Goal: Information Seeking & Learning: Learn about a topic

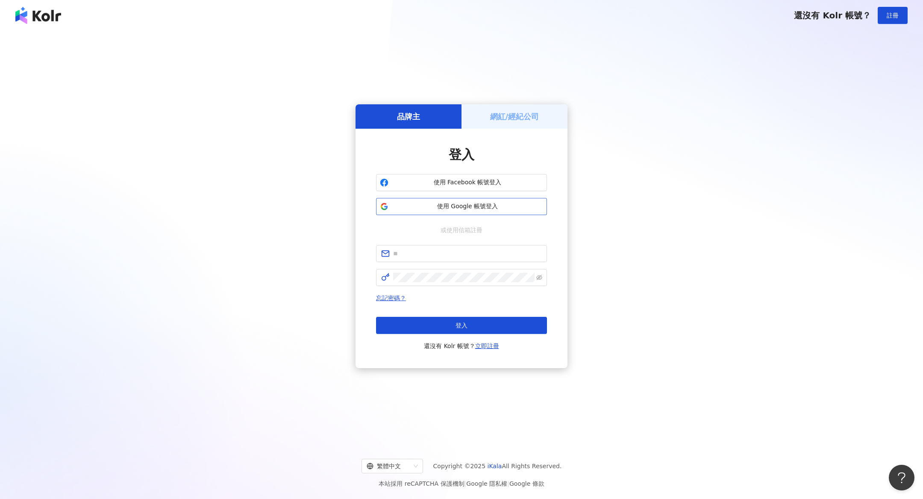
click at [443, 211] on button "使用 Google 帳號登入" at bounding box center [461, 206] width 171 height 17
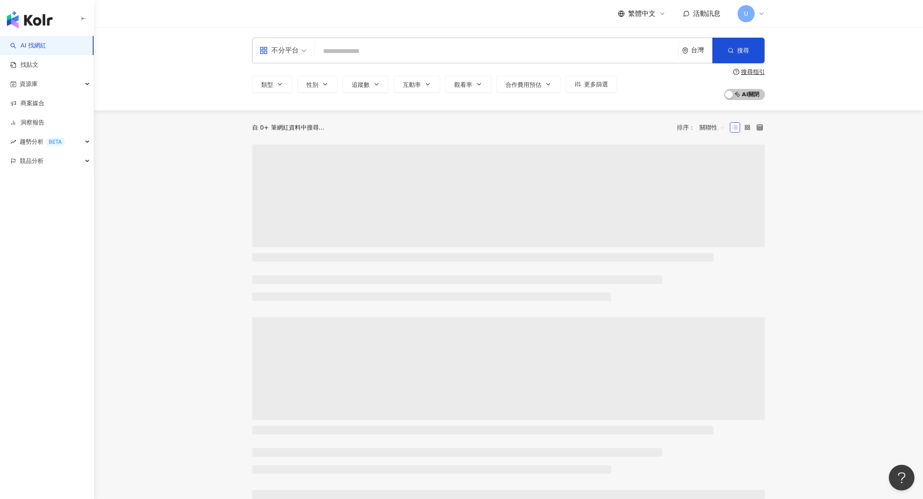
click at [749, 14] on span "U" at bounding box center [745, 13] width 17 height 17
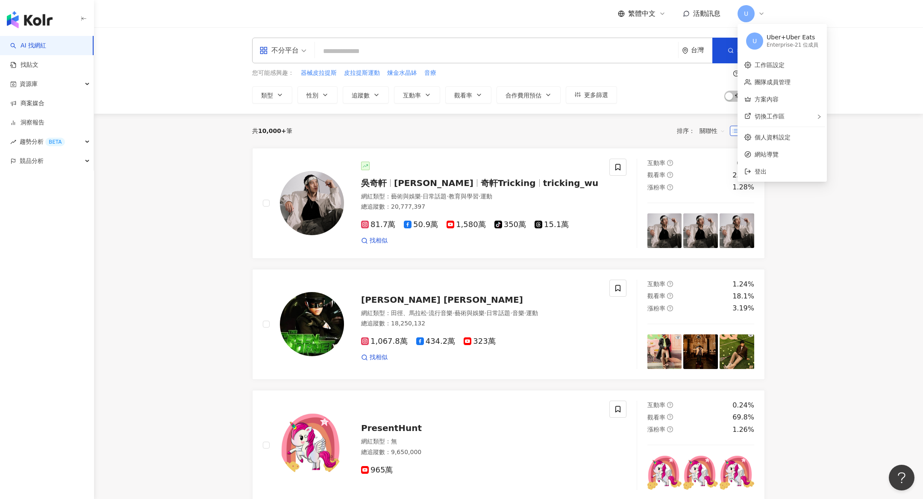
click at [749, 13] on span "U" at bounding box center [745, 13] width 17 height 17
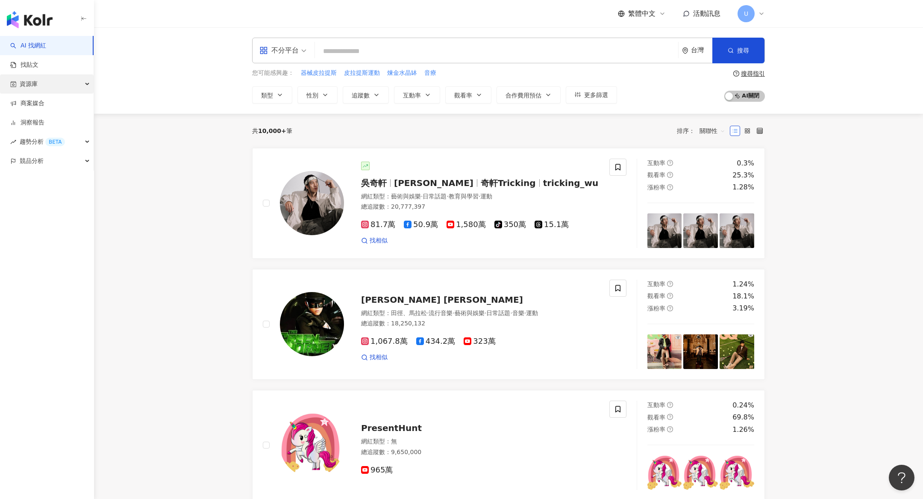
click at [70, 86] on div "資源庫" at bounding box center [47, 83] width 94 height 19
click at [39, 127] on link "網紅收藏" at bounding box center [33, 122] width 24 height 9
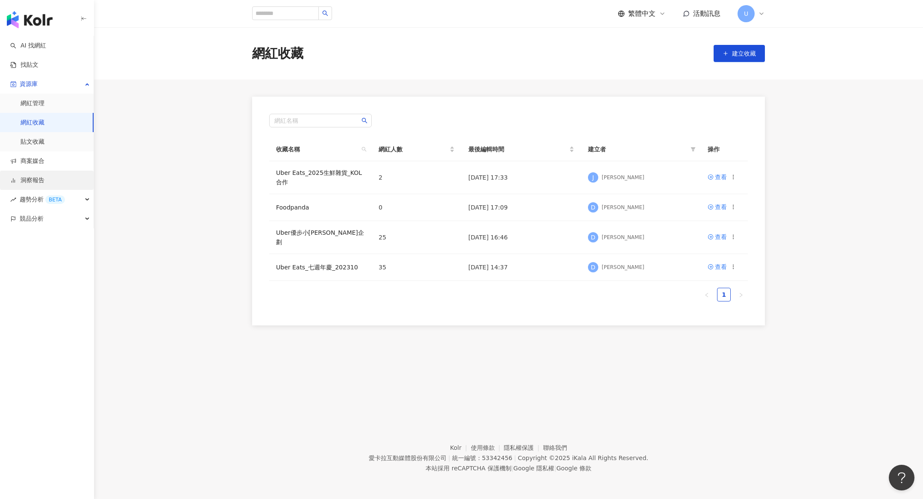
click at [44, 180] on link "洞察報告" at bounding box center [27, 180] width 34 height 9
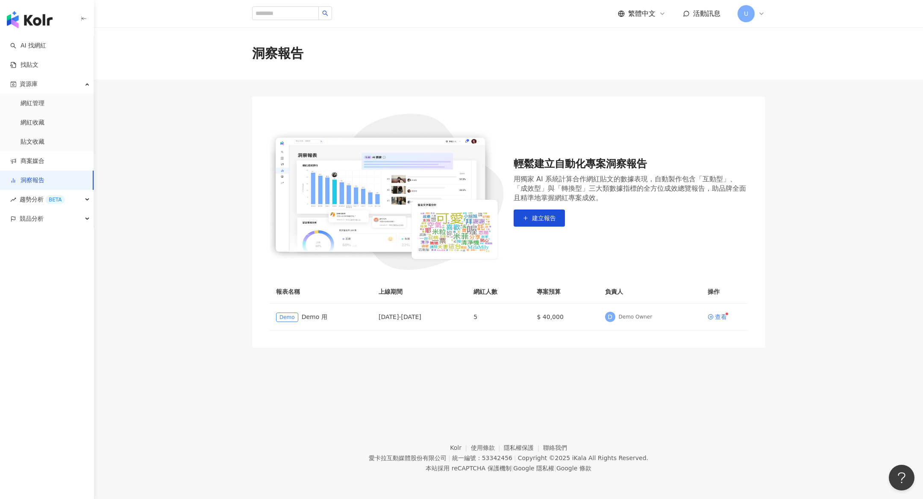
click at [44, 179] on link "洞察報告" at bounding box center [27, 180] width 34 height 9
click at [713, 316] on link "查看" at bounding box center [716, 317] width 19 height 6
